Goal: Check status

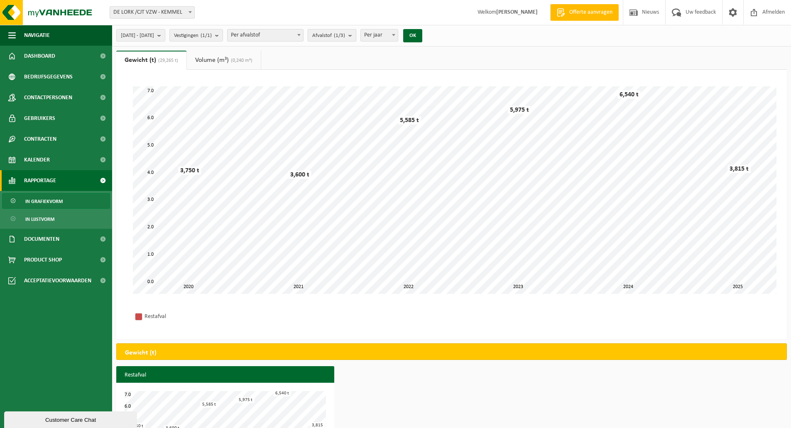
click at [356, 37] on button "Afvalstof (1/3)" at bounding box center [332, 35] width 49 height 12
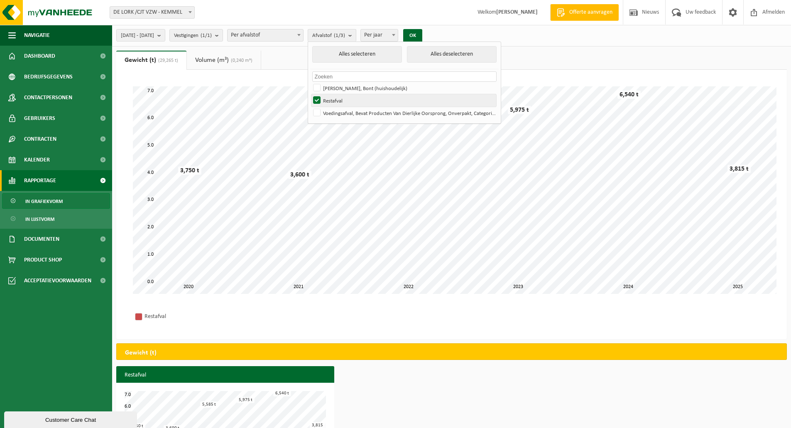
click at [365, 99] on label "Restafval" at bounding box center [403, 100] width 185 height 12
click at [310, 94] on input "Restafval" at bounding box center [310, 94] width 0 height 0
checkbox input "false"
click at [363, 112] on label "Voedingsafval, Bevat Producten Van Dierlijke Oorsprong, Onverpakt, Categorie 3" at bounding box center [403, 113] width 185 height 12
click at [310, 107] on input "Voedingsafval, Bevat Producten Van Dierlijke Oorsprong, Onverpakt, Categorie 3" at bounding box center [310, 106] width 0 height 0
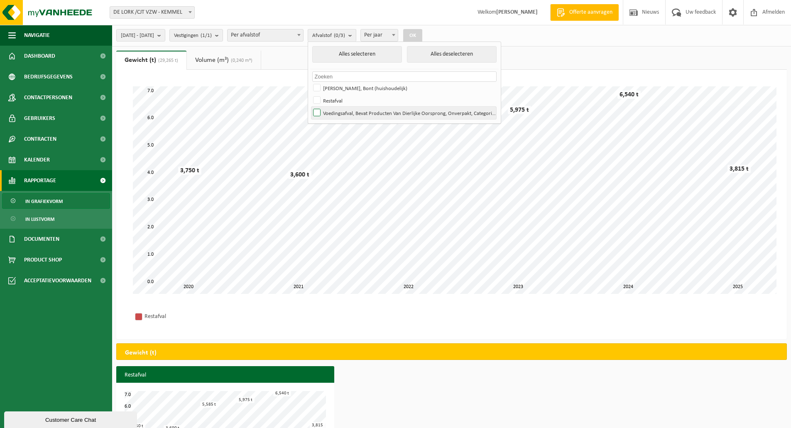
checkbox input "true"
click at [758, 318] on div "Restafval" at bounding box center [452, 316] width 654 height 29
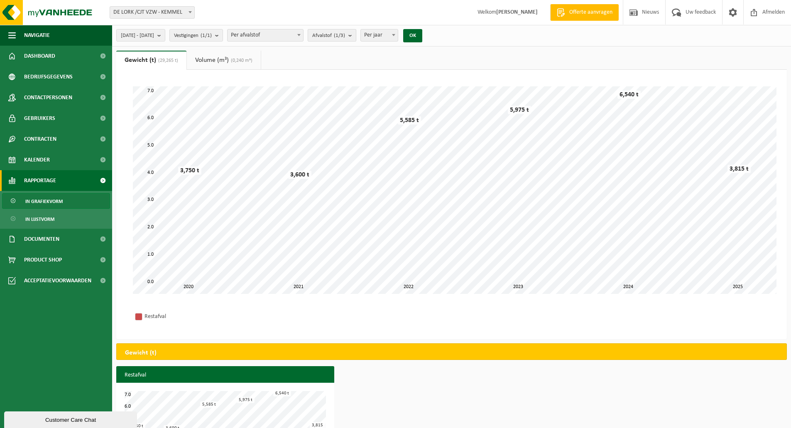
click at [356, 36] on button "Afvalstof (1/3)" at bounding box center [332, 35] width 49 height 12
click at [485, 29] on div "[DATE] - [DATE] Huidige maand Vorige maand Laatste 6 maanden Huidig jaar Vorig …" at bounding box center [451, 36] width 679 height 22
click at [422, 35] on button "OK" at bounding box center [412, 35] width 19 height 13
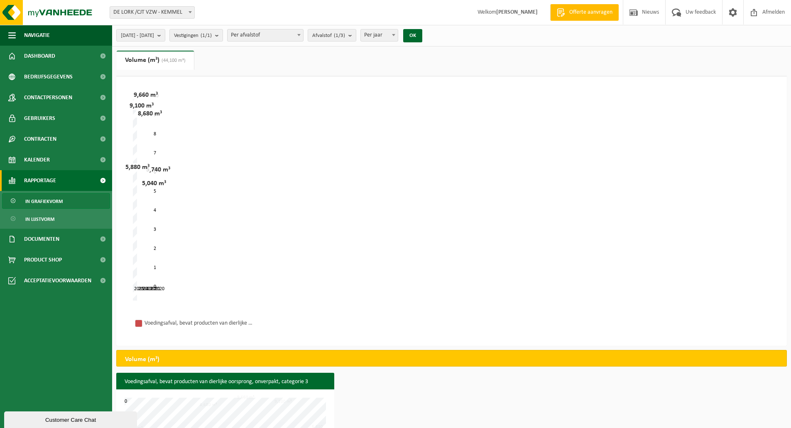
drag, startPoint x: 327, startPoint y: 93, endPoint x: 336, endPoint y: 66, distance: 28.5
click at [331, 73] on div "Geen data beschikbaar voor de opgegeven filters. Gewicht (t) (29,265 t) Volume …" at bounding box center [451, 200] width 679 height 299
click at [349, 61] on ul "Gewicht (t) (29,265 t) Volume (m³) (44,100 m³)" at bounding box center [451, 64] width 671 height 26
click at [217, 58] on ul "Gewicht (t) (29,265 t) Volume (m³) (44,100 m³)" at bounding box center [451, 64] width 671 height 26
click at [170, 58] on span "(44,100 m³)" at bounding box center [172, 60] width 26 height 5
